Goal: Task Accomplishment & Management: Manage account settings

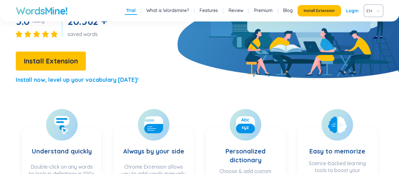
scroll to position [126, 0]
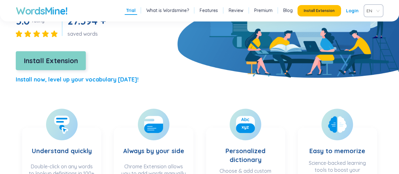
click at [76, 61] on span "Install Extension" at bounding box center [51, 60] width 54 height 11
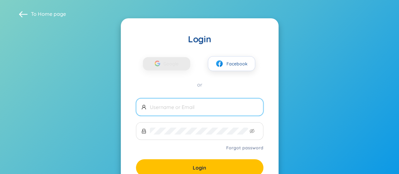
click at [206, 107] on input "text" at bounding box center [204, 107] width 108 height 7
click at [196, 107] on input "text" at bounding box center [204, 107] width 108 height 7
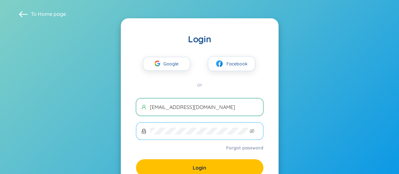
type input "[EMAIL_ADDRESS][DOMAIN_NAME]"
click at [181, 123] on span at bounding box center [200, 131] width 128 height 18
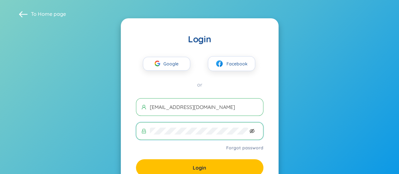
click at [252, 129] on icon "eye-invisible" at bounding box center [252, 131] width 5 height 4
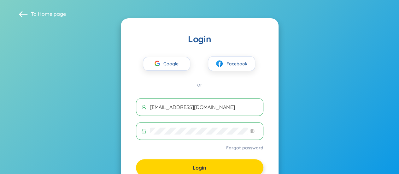
click at [171, 171] on button "Login" at bounding box center [200, 167] width 128 height 17
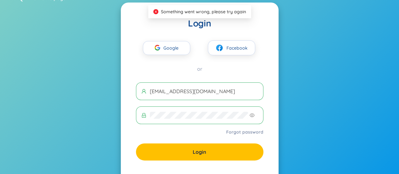
scroll to position [18, 0]
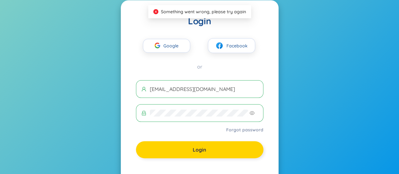
click at [201, 142] on button "Login" at bounding box center [200, 149] width 128 height 17
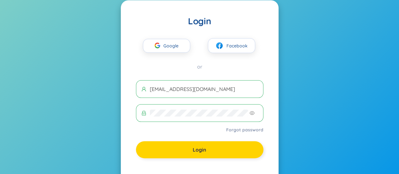
click at [206, 148] on span "Login" at bounding box center [200, 149] width 14 height 7
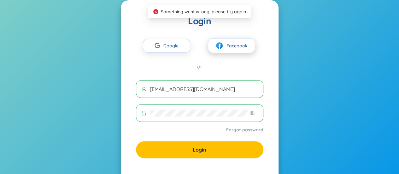
click at [248, 50] on button "Facebook" at bounding box center [231, 45] width 47 height 15
click at [167, 48] on span "Google" at bounding box center [173, 45] width 18 height 13
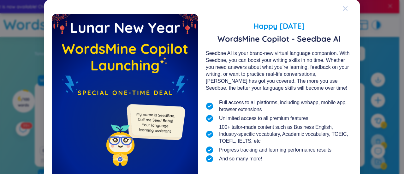
click at [343, 10] on icon "Close" at bounding box center [345, 8] width 5 height 5
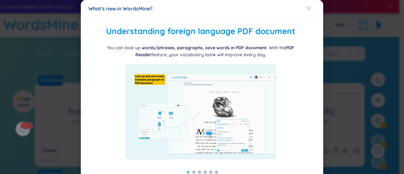
click at [307, 12] on div "Close" at bounding box center [308, 8] width 5 height 17
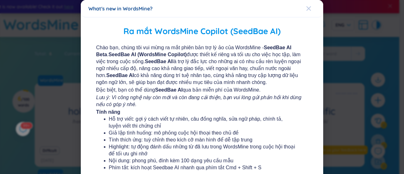
click at [306, 9] on icon "Close" at bounding box center [308, 8] width 5 height 5
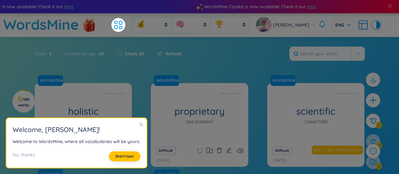
click at [136, 125] on h2 "Welcome , [PERSON_NAME] !" at bounding box center [77, 129] width 128 height 10
click at [139, 126] on icon "close" at bounding box center [141, 124] width 4 height 4
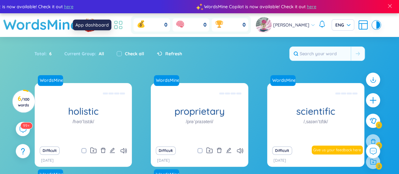
click at [122, 28] on icon at bounding box center [118, 24] width 11 height 11
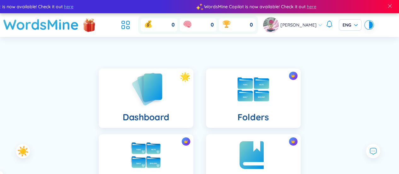
click at [142, 90] on img at bounding box center [146, 89] width 35 height 36
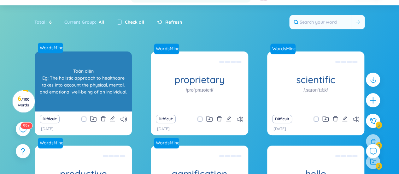
scroll to position [33, 0]
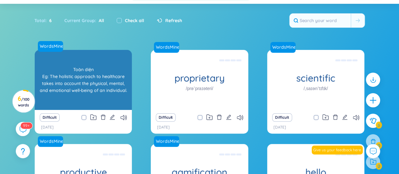
click at [76, 104] on div "Toàn diện Eg: The holistic approach to healthcare takes into account the physic…" at bounding box center [83, 79] width 91 height 57
click at [109, 88] on div "Toàn diện Eg: The holistic approach to healthcare takes into account the physic…" at bounding box center [83, 79] width 91 height 57
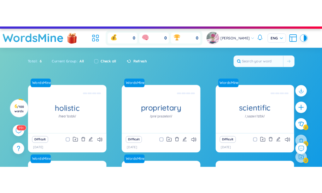
scroll to position [0, 0]
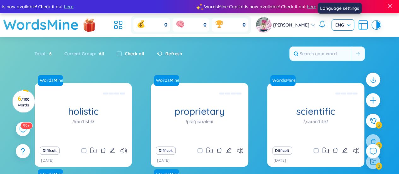
click at [348, 25] on div "ENG" at bounding box center [343, 24] width 23 height 11
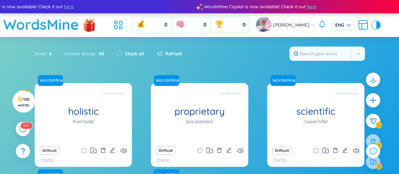
click at [391, 3] on span at bounding box center [390, 6] width 6 height 6
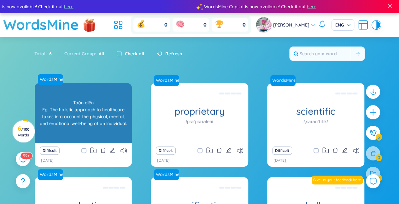
scroll to position [90, 0]
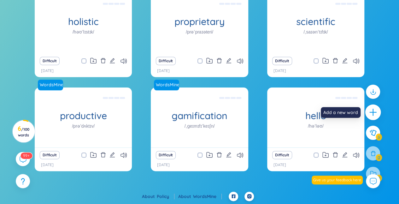
click at [327, 112] on icon "plus" at bounding box center [373, 112] width 7 height 1
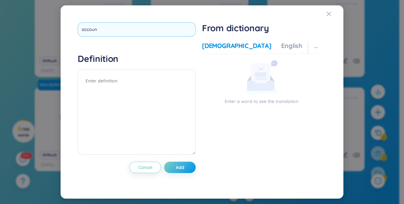
type input "account"
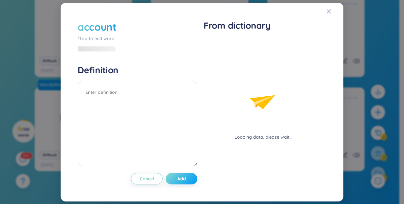
click at [183, 167] on div "account *Tap to edit word Definition Cancel Add" at bounding box center [138, 102] width 120 height 164
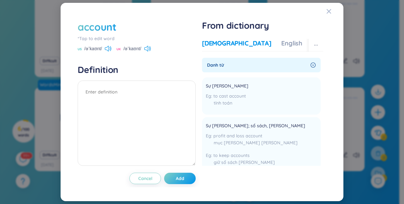
click at [247, 49] on div "Vietnamese English More examples" at bounding box center [280, 45] width 156 height 13
click at [281, 41] on div "English" at bounding box center [291, 43] width 21 height 9
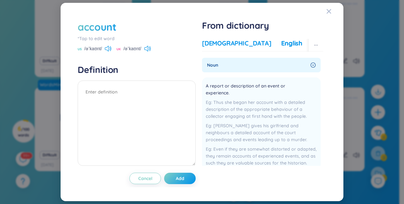
drag, startPoint x: 219, startPoint y: 37, endPoint x: 216, endPoint y: 45, distance: 8.4
click at [216, 45] on div "Vietnamese English More examples Danh từ Sự tính toán to cast account tính toán…" at bounding box center [262, 107] width 121 height 143
click at [216, 45] on div "Vietnamese" at bounding box center [236, 43] width 69 height 9
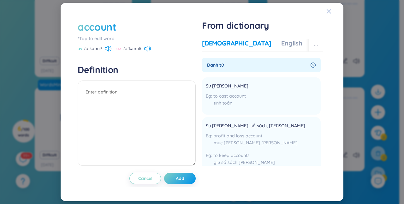
click at [327, 14] on icon "Close" at bounding box center [329, 11] width 4 height 4
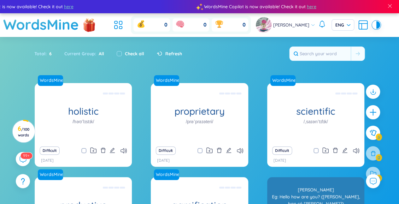
scroll to position [19, 0]
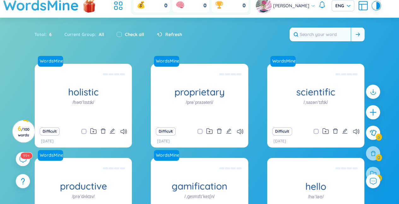
click at [327, 32] on input "text" at bounding box center [320, 34] width 61 height 14
click at [327, 35] on icon at bounding box center [358, 35] width 4 height 4
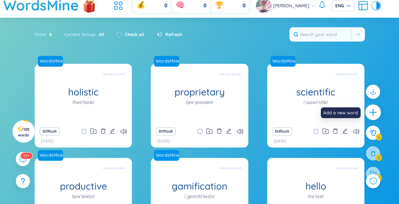
click at [327, 108] on icon "plus" at bounding box center [373, 112] width 9 height 9
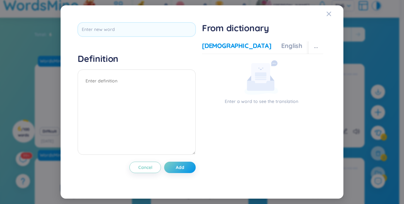
click at [253, 39] on div "Vietnamese English More examples Enter a word to see the translation Enter a wo…" at bounding box center [262, 110] width 121 height 143
click at [277, 46] on div "Vietnamese English More examples" at bounding box center [280, 47] width 156 height 13
click at [281, 47] on div "English" at bounding box center [291, 45] width 21 height 9
click at [297, 45] on div "More examples" at bounding box center [320, 45] width 46 height 9
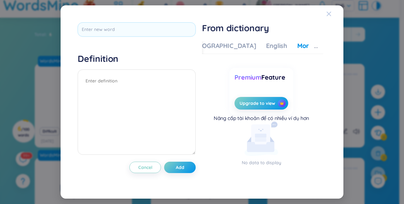
click at [327, 12] on icon "Close" at bounding box center [328, 13] width 5 height 5
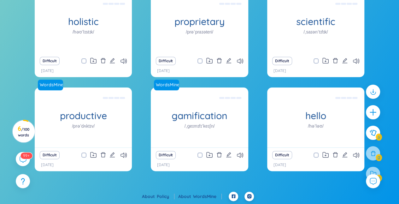
scroll to position [0, 0]
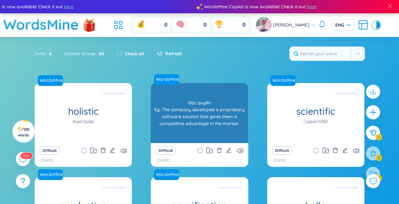
click at [227, 111] on div "Độc quyền Eg: The company developed a proprietary software solution that gives …" at bounding box center [199, 113] width 91 height 57
click at [225, 109] on div "Độc quyền Eg: The company developed a proprietary software solution that gives …" at bounding box center [199, 113] width 91 height 57
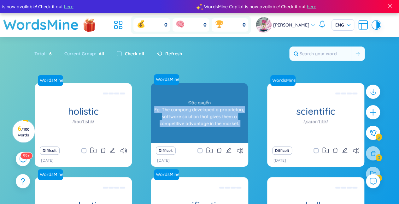
click at [225, 109] on div "Độc quyền Eg: The company developed a proprietary software solution that gives …" at bounding box center [199, 113] width 91 height 57
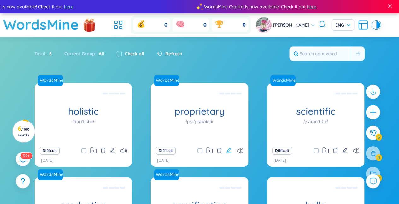
click at [229, 152] on icon "edit" at bounding box center [229, 150] width 6 height 6
type textarea "Độc quyền Eg: The company developed a proprietary software solution that gives …"
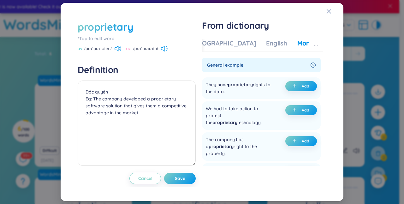
click at [322, 15] on div "proprietary *Tap to edit word US /prəˈpraɪəteri/ UK /prəˈpraɪətri/ Definition Đ…" at bounding box center [202, 101] width 268 height 183
click at [327, 6] on span "Close" at bounding box center [334, 11] width 17 height 17
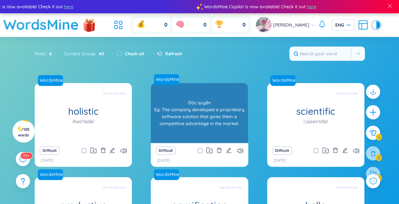
click at [177, 124] on div "Độc quyền Eg: The company developed a proprietary software solution that gives …" at bounding box center [199, 113] width 91 height 57
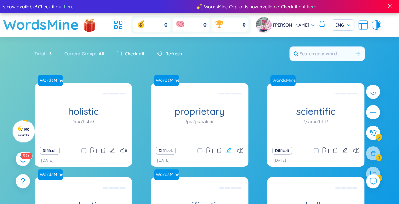
click at [229, 149] on icon "edit" at bounding box center [228, 150] width 5 height 5
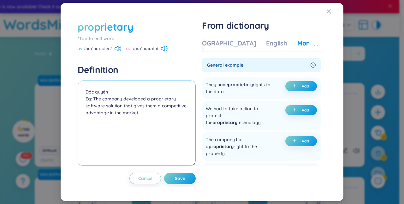
click at [95, 103] on textarea "Độc quyền Eg: The company developed a proprietary software solution that gives …" at bounding box center [137, 123] width 118 height 85
click at [97, 108] on textarea "Độc quyền Eg: The company developed a proprietary software solution that gives …" at bounding box center [137, 123] width 118 height 85
click at [101, 105] on textarea "Độc quyền Eg: The company developed a proprietary software solution that gives …" at bounding box center [137, 123] width 118 height 85
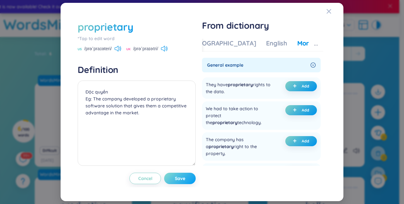
click at [194, 179] on button "Save" at bounding box center [180, 178] width 32 height 11
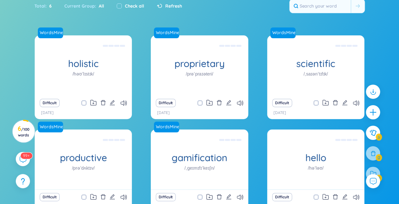
scroll to position [46, 0]
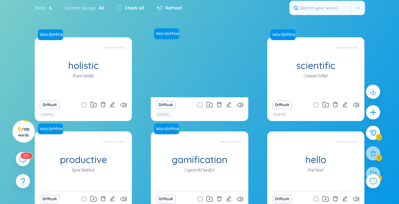
click at [205, 94] on div "Độc quyền Eg: The company developed a proprietary software solution that gives …" at bounding box center [199, 67] width 91 height 57
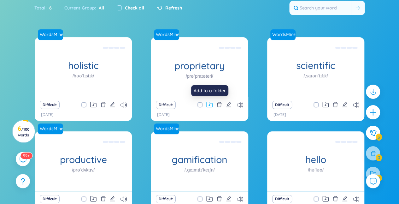
click at [211, 106] on icon at bounding box center [209, 105] width 6 height 6
click at [241, 36] on section "Sort Alphabet Ascending Alphabet Descending Time-based Ascending Time-based Des…" at bounding box center [199, 113] width 399 height 244
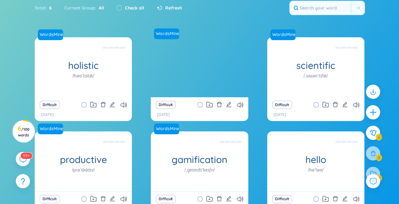
scroll to position [0, 0]
